Goal: Use online tool/utility: Utilize a website feature to perform a specific function

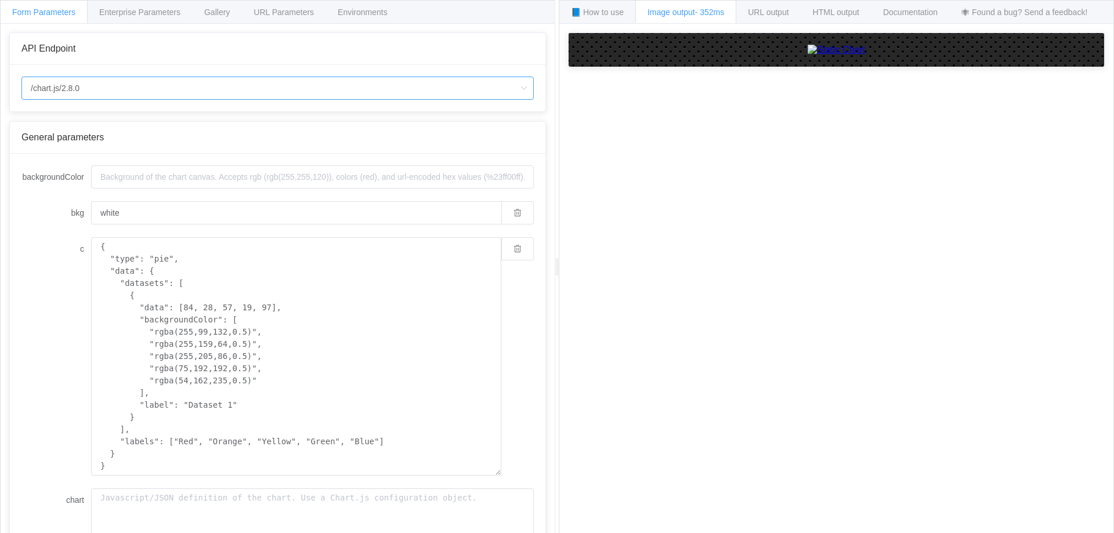
click at [477, 93] on input "/chart.js/2.8.0" at bounding box center [277, 88] width 512 height 23
click at [169, 136] on li "/chart.js/2.8.0" at bounding box center [277, 141] width 511 height 20
click at [204, 93] on input "/chart.js/2.8.0" at bounding box center [277, 88] width 512 height 23
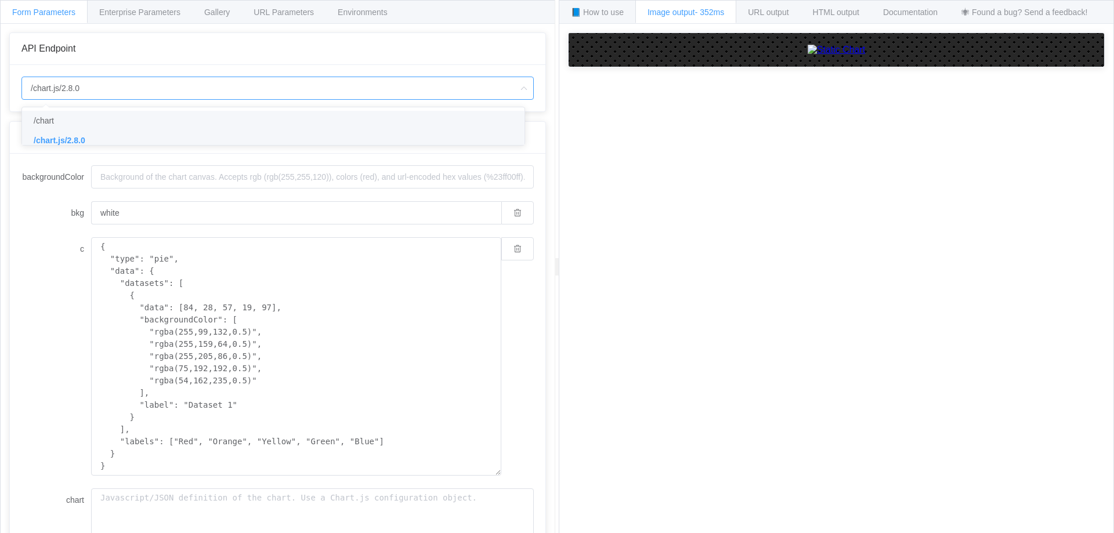
click at [182, 127] on li "/chart" at bounding box center [277, 121] width 511 height 20
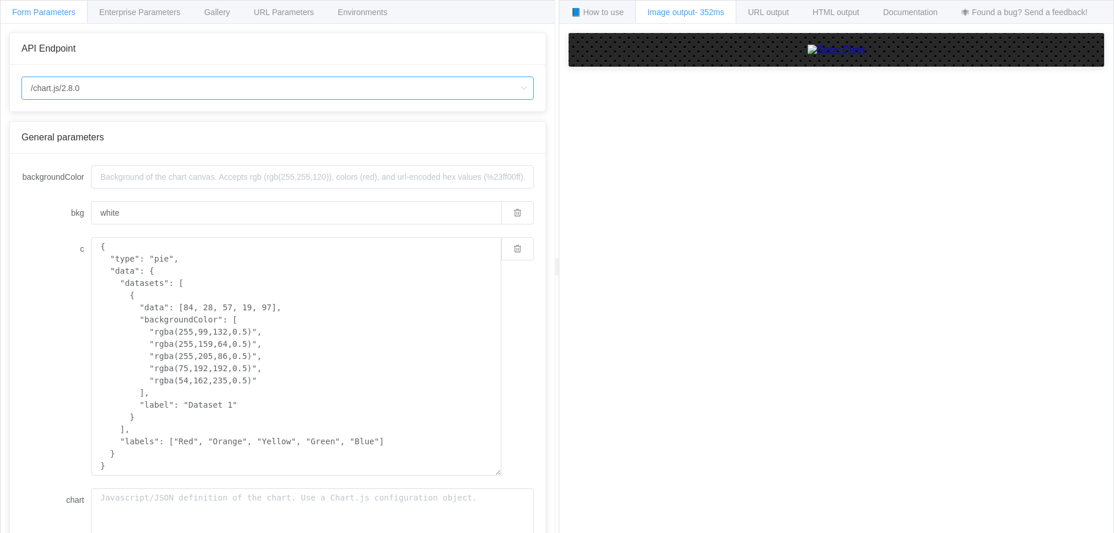
type input "/chart"
type input "20"
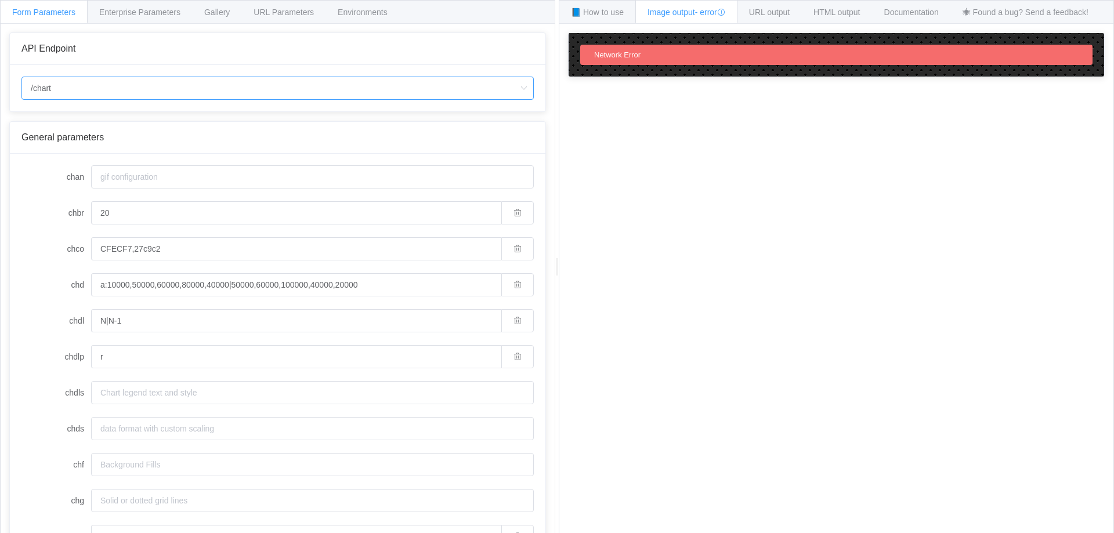
click at [179, 84] on input "/chart" at bounding box center [277, 88] width 512 height 23
click at [151, 139] on li "/chart.js/2.8.0" at bounding box center [277, 141] width 511 height 20
type input "/chart.js/2.8.0"
type input "white"
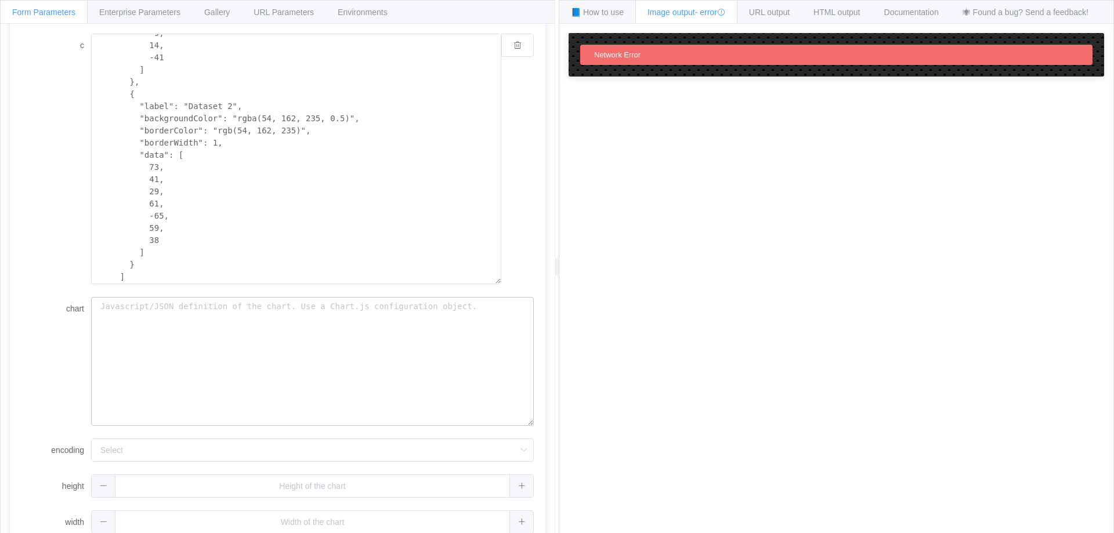
scroll to position [220, 0]
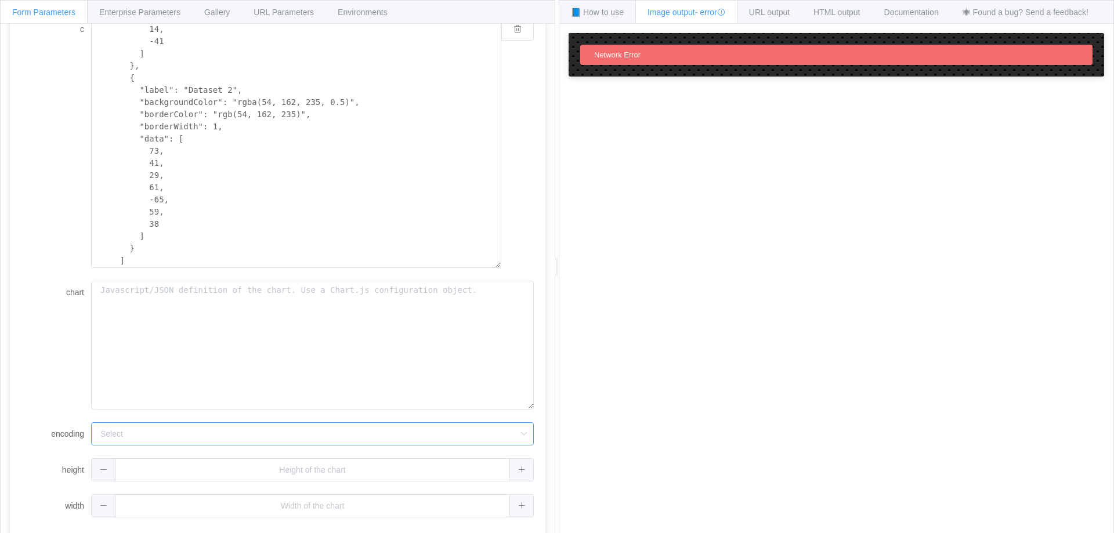
click at [158, 432] on input "encoding" at bounding box center [312, 434] width 443 height 23
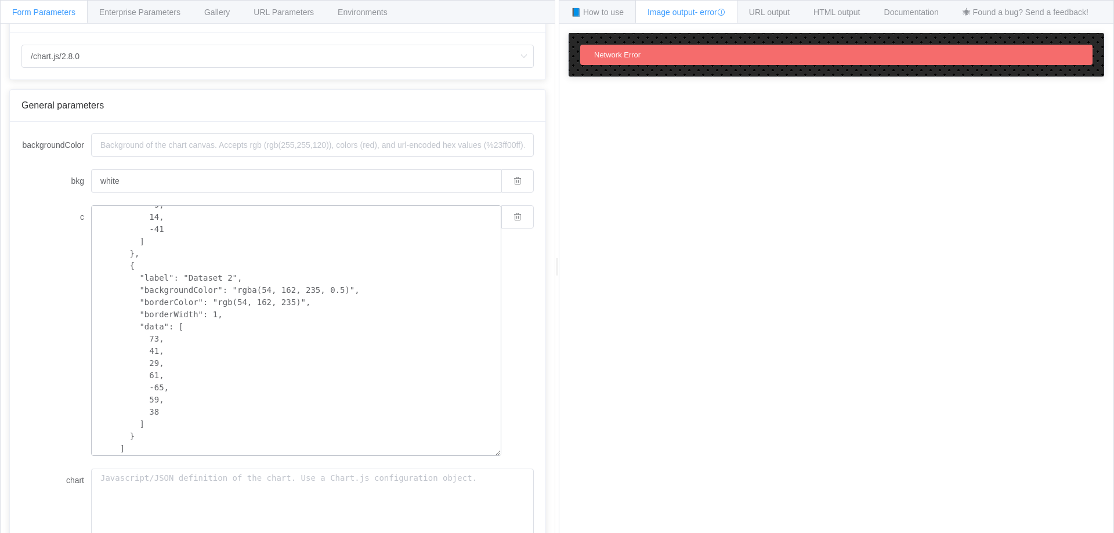
scroll to position [0, 0]
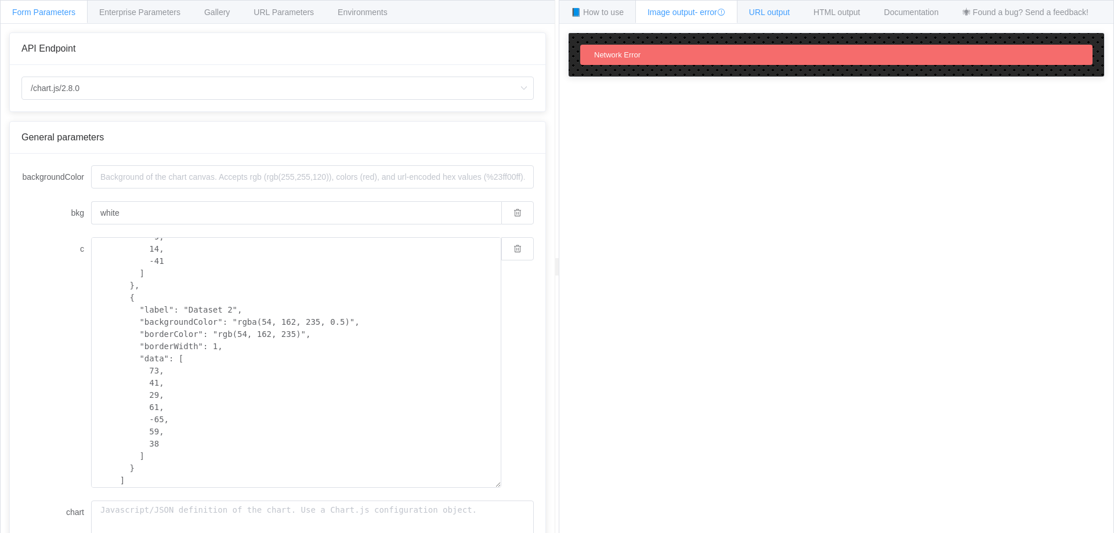
click at [771, 10] on span "URL output" at bounding box center [769, 12] width 41 height 9
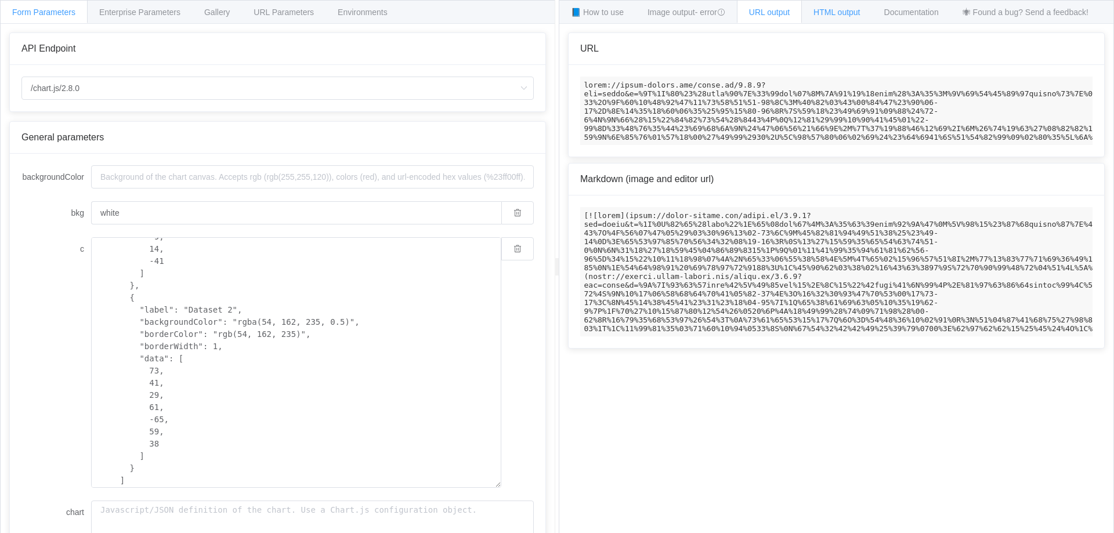
click at [839, 12] on span "HTML output" at bounding box center [837, 12] width 46 height 9
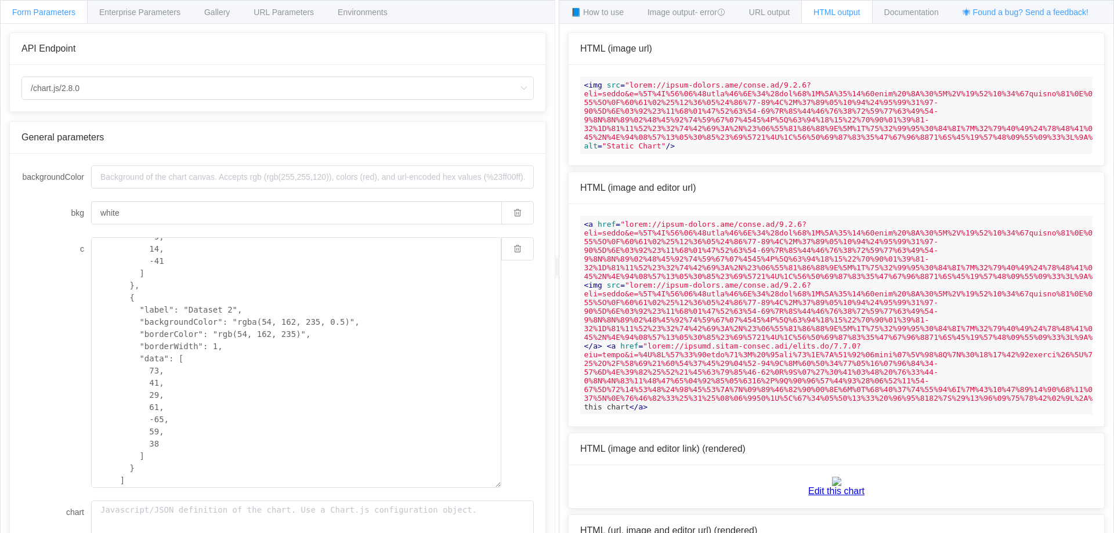
drag, startPoint x: 908, startPoint y: 11, endPoint x: 1003, endPoint y: 9, distance: 95.2
click at [919, 9] on span "Documentation" at bounding box center [911, 12] width 55 height 9
